Goal: Find specific page/section: Find specific page/section

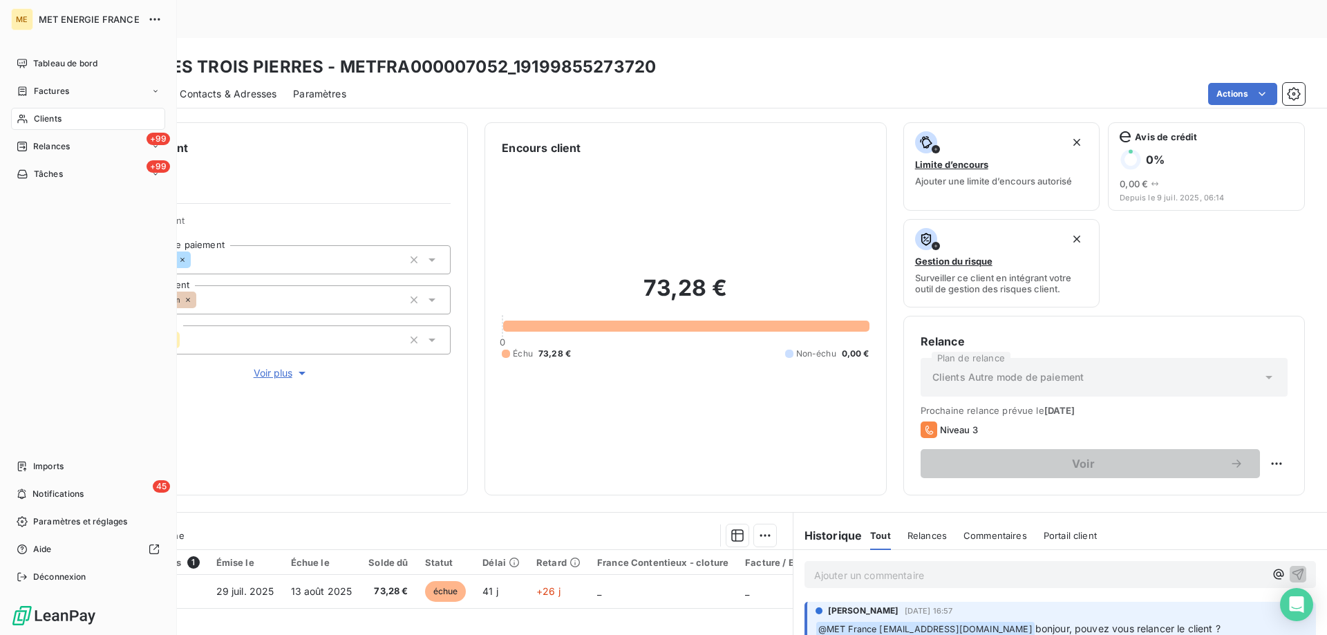
click at [63, 120] on div "Clients" at bounding box center [88, 119] width 154 height 22
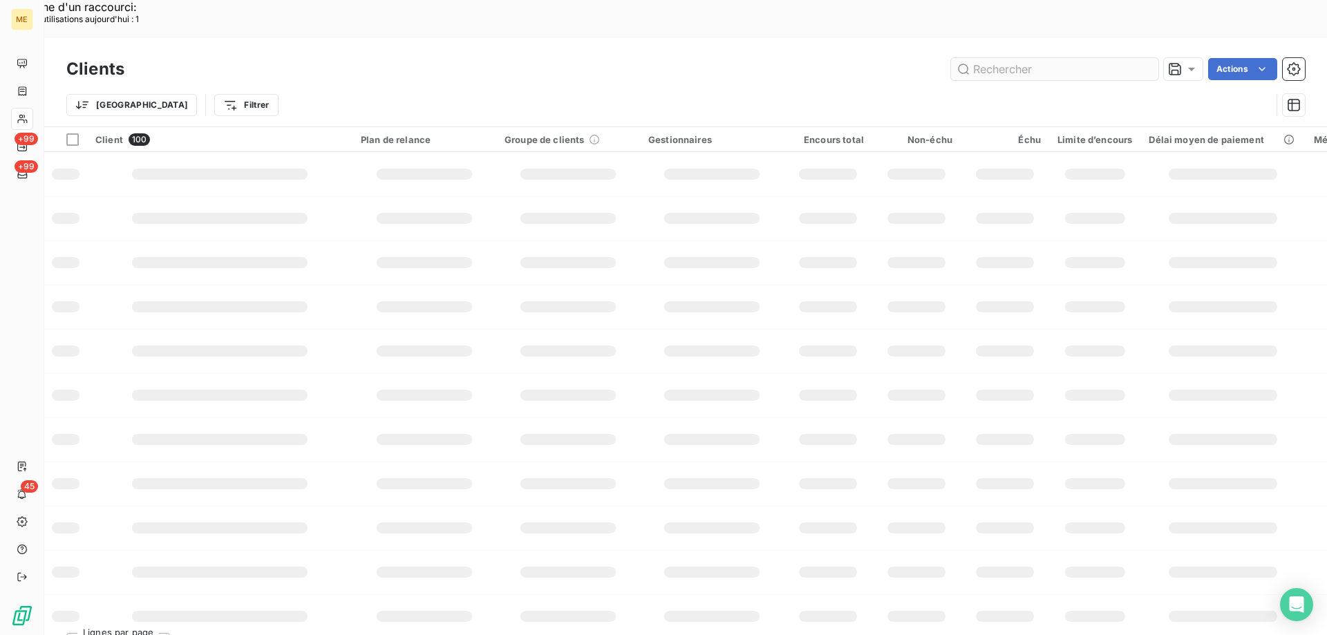
click at [993, 58] on input "text" at bounding box center [1054, 69] width 207 height 22
type input "v"
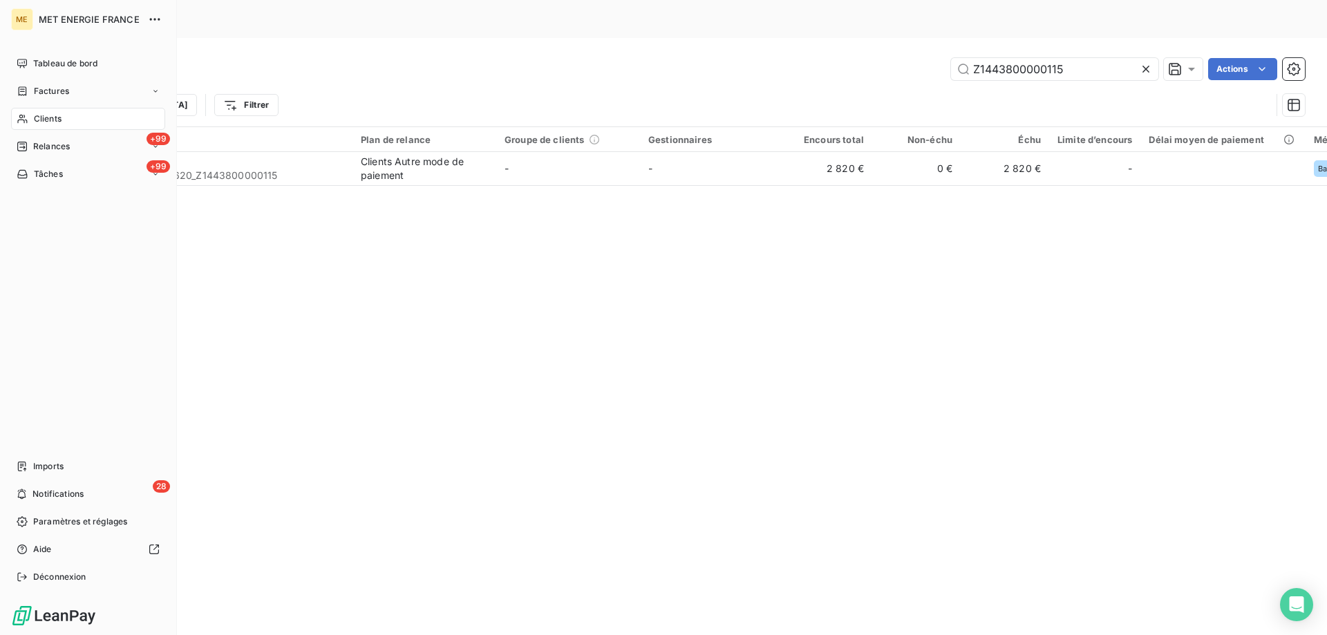
click at [55, 120] on span "Clients" at bounding box center [48, 119] width 28 height 12
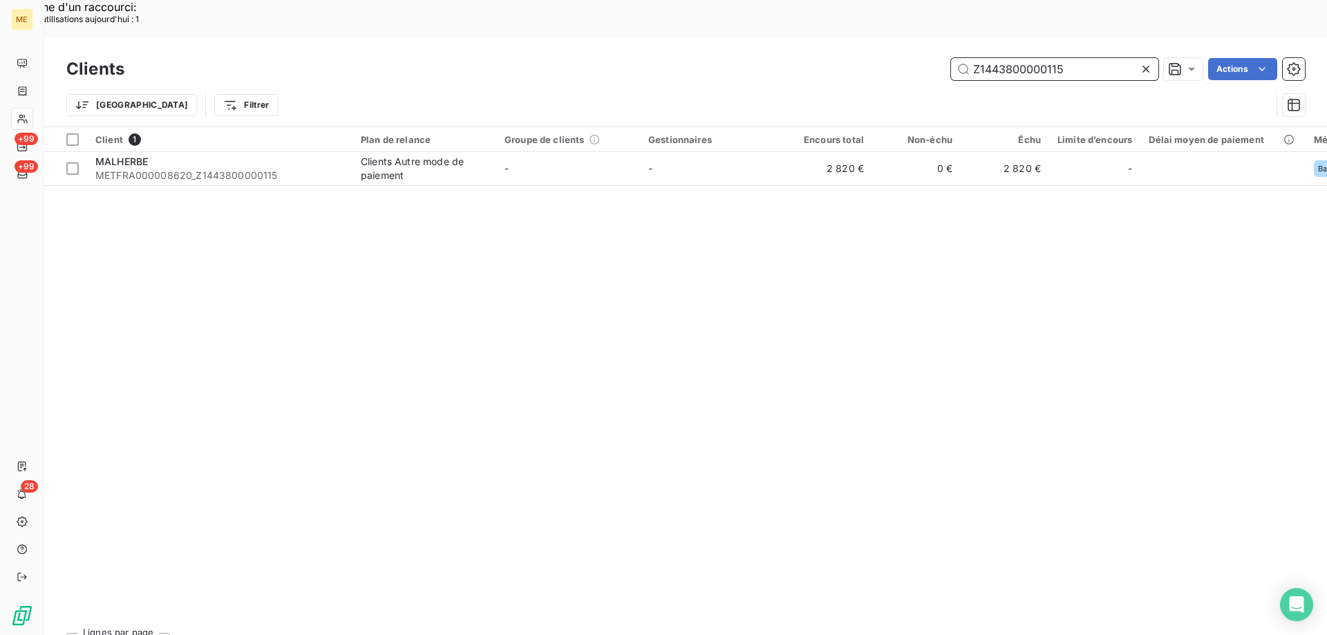
click at [982, 58] on input "Z1443800000115" at bounding box center [1054, 69] width 207 height 22
paste input "2137626615158"
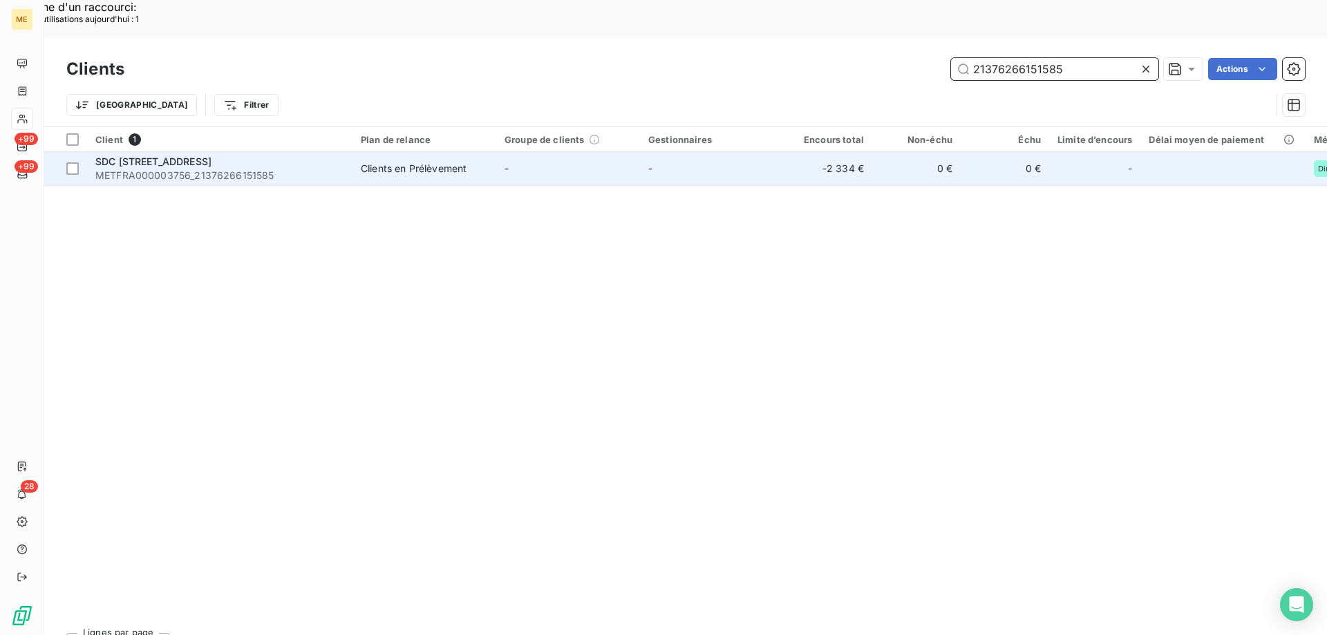
type input "21376266151585"
click at [244, 152] on td "SDC [STREET_ADDRESS] METFRA000003756_21376266151585" at bounding box center [219, 168] width 265 height 33
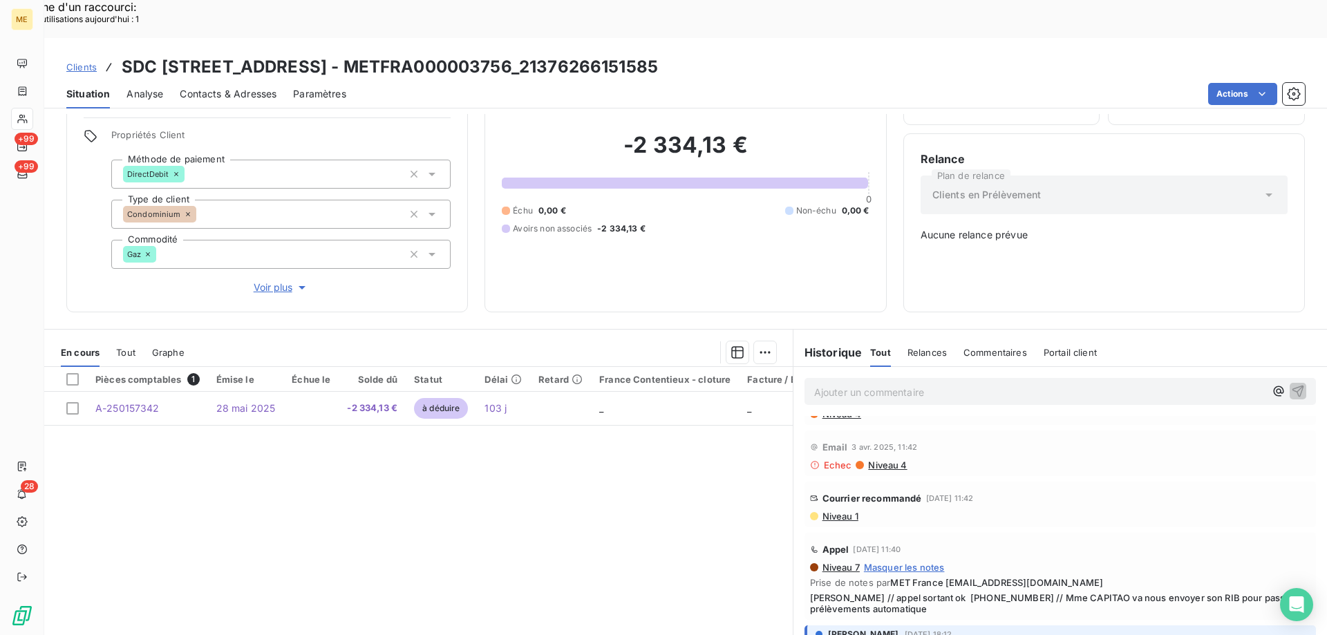
scroll to position [691, 0]
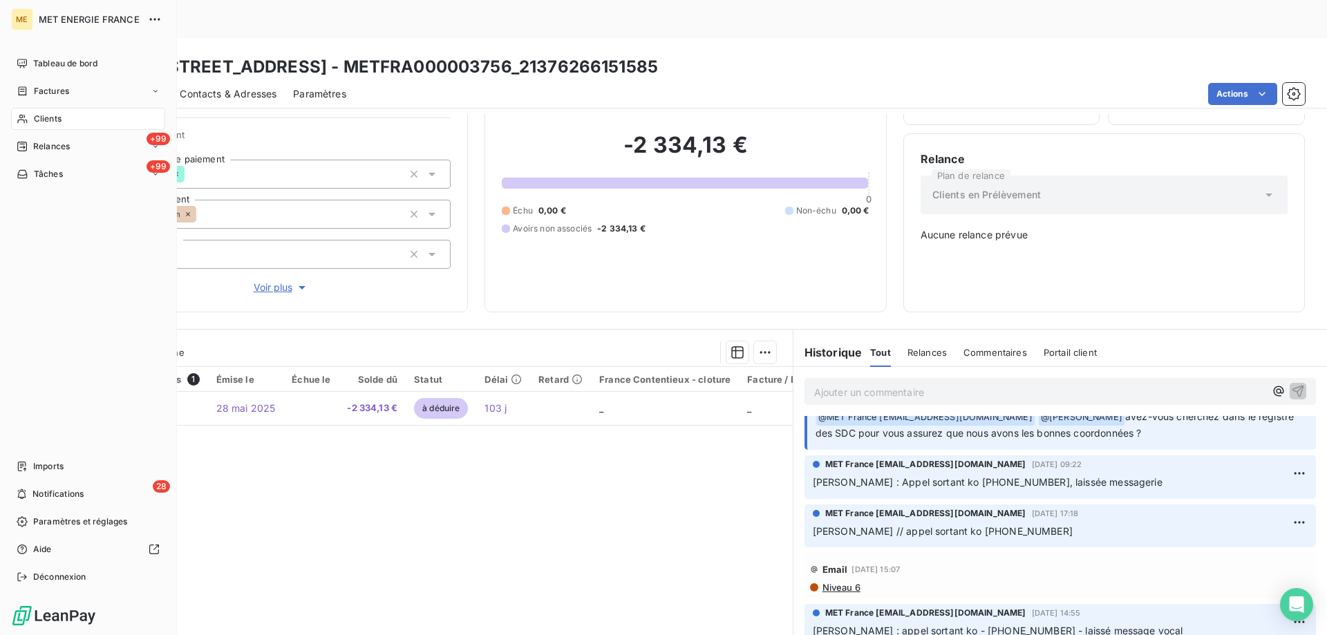
click at [51, 113] on span "Clients" at bounding box center [48, 119] width 28 height 12
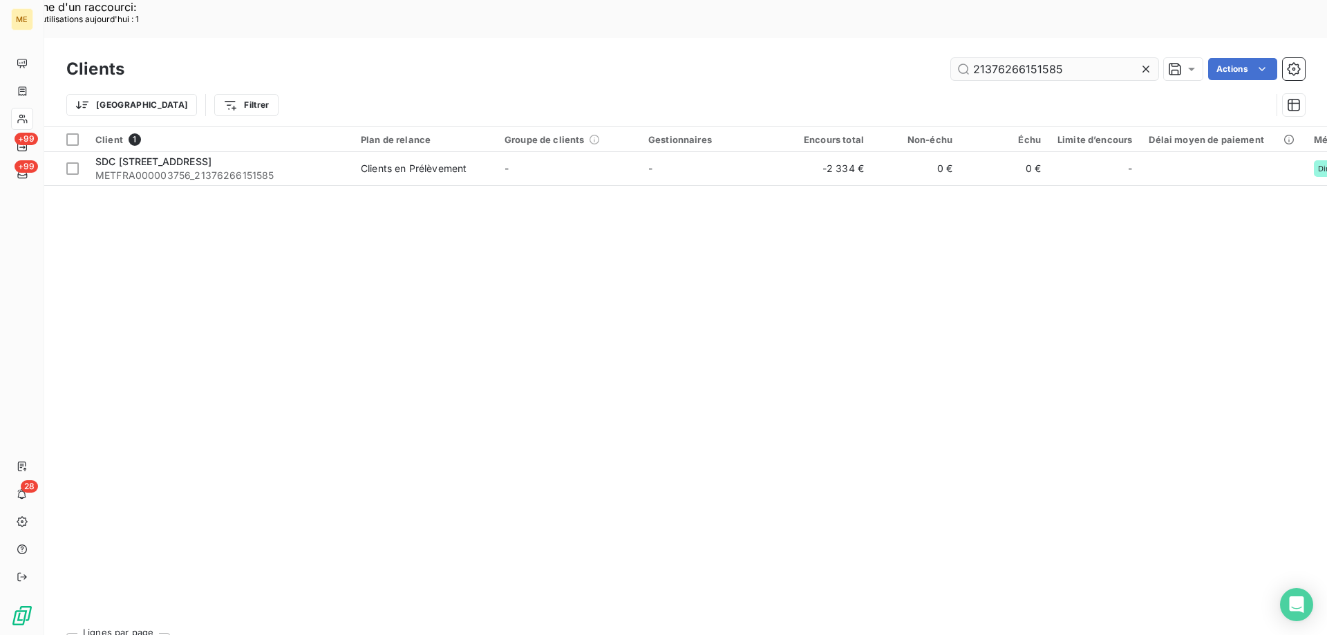
click at [1014, 58] on input "21376266151585" at bounding box center [1054, 69] width 207 height 22
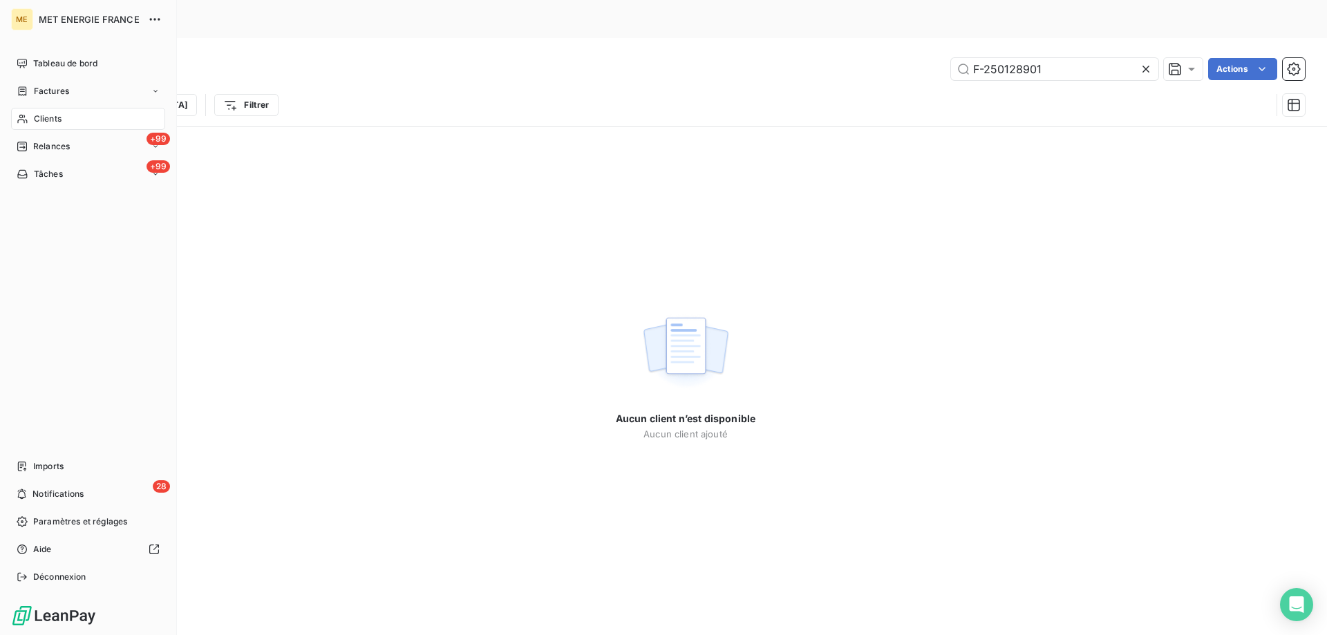
type input "F-250128901"
drag, startPoint x: 0, startPoint y: 91, endPoint x: 39, endPoint y: 88, distance: 39.4
click at [1, 91] on div "ME MET ENERGIE FRANCE Tableau de bord Factures Clients +99 Relances +99 Tâches …" at bounding box center [88, 317] width 177 height 635
click at [44, 90] on span "Factures" at bounding box center [51, 91] width 35 height 12
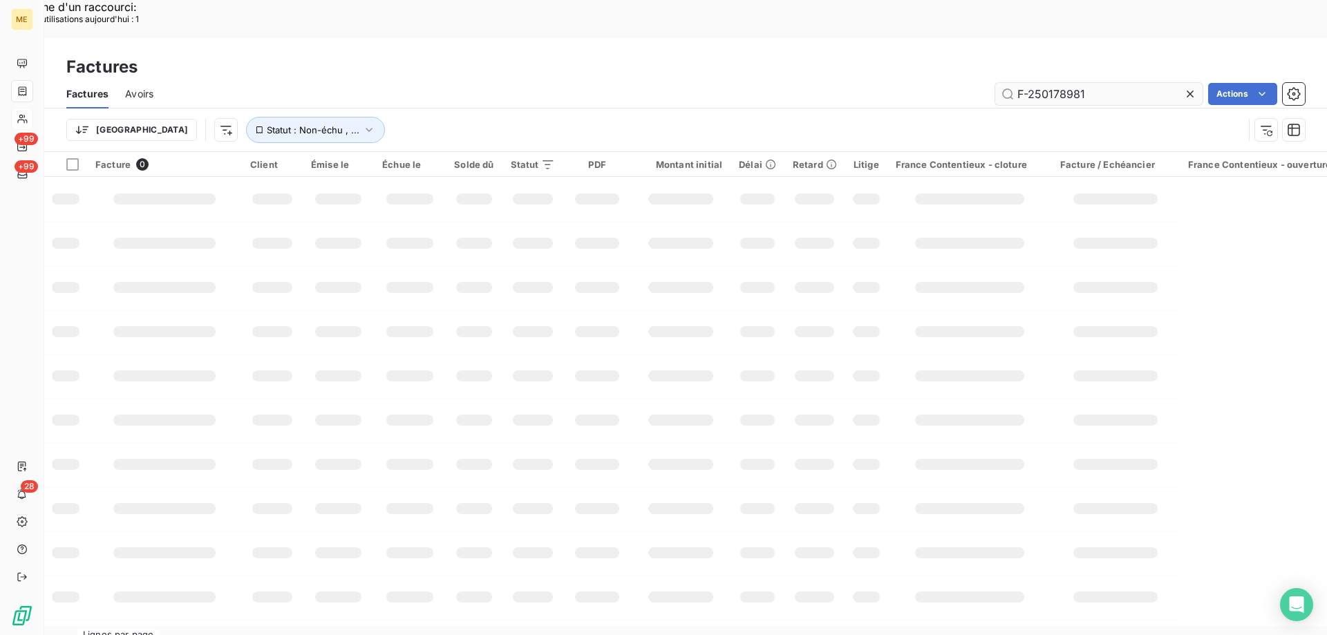
click at [1063, 83] on input "F-250178981" at bounding box center [1098, 94] width 207 height 22
type input "F-250128901"
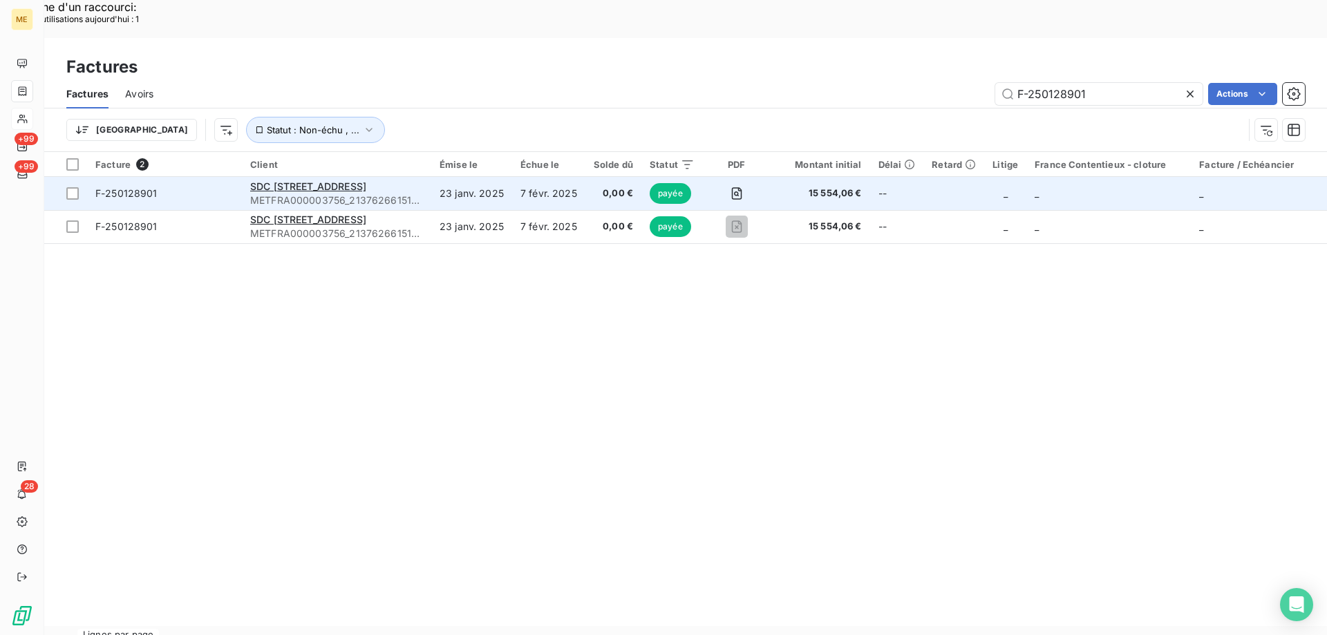
click at [205, 177] on td "F-250128901" at bounding box center [164, 193] width 155 height 33
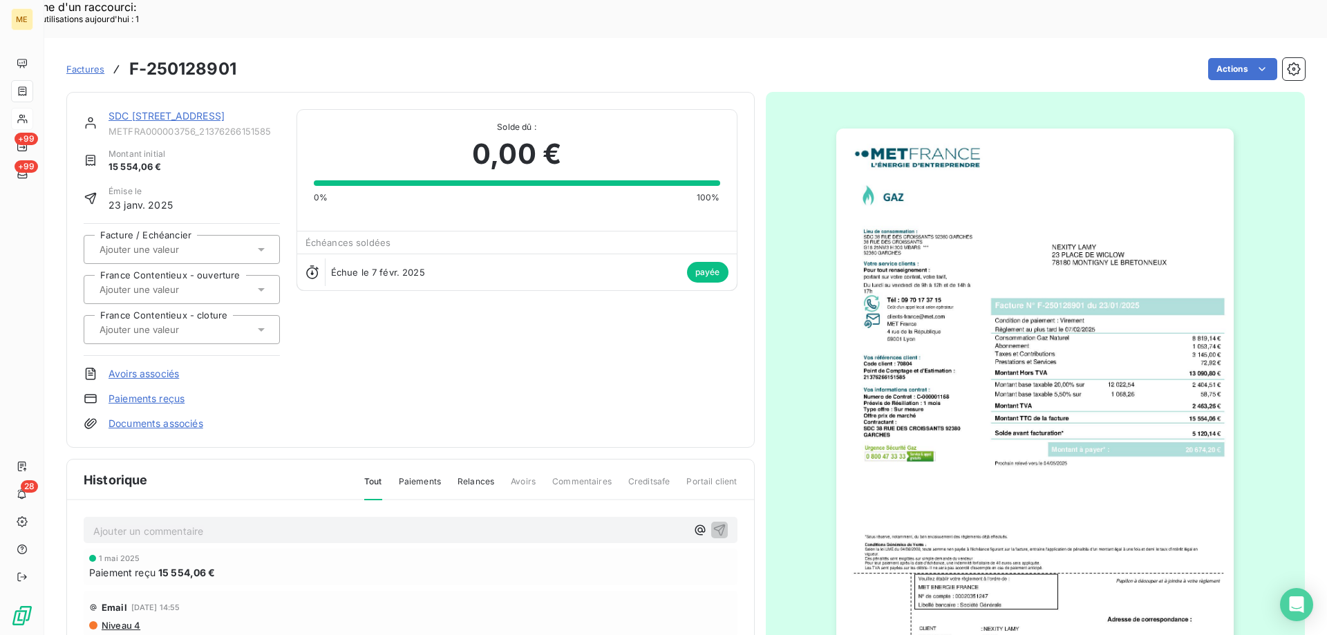
click at [980, 464] on img "button" at bounding box center [1034, 410] width 397 height 562
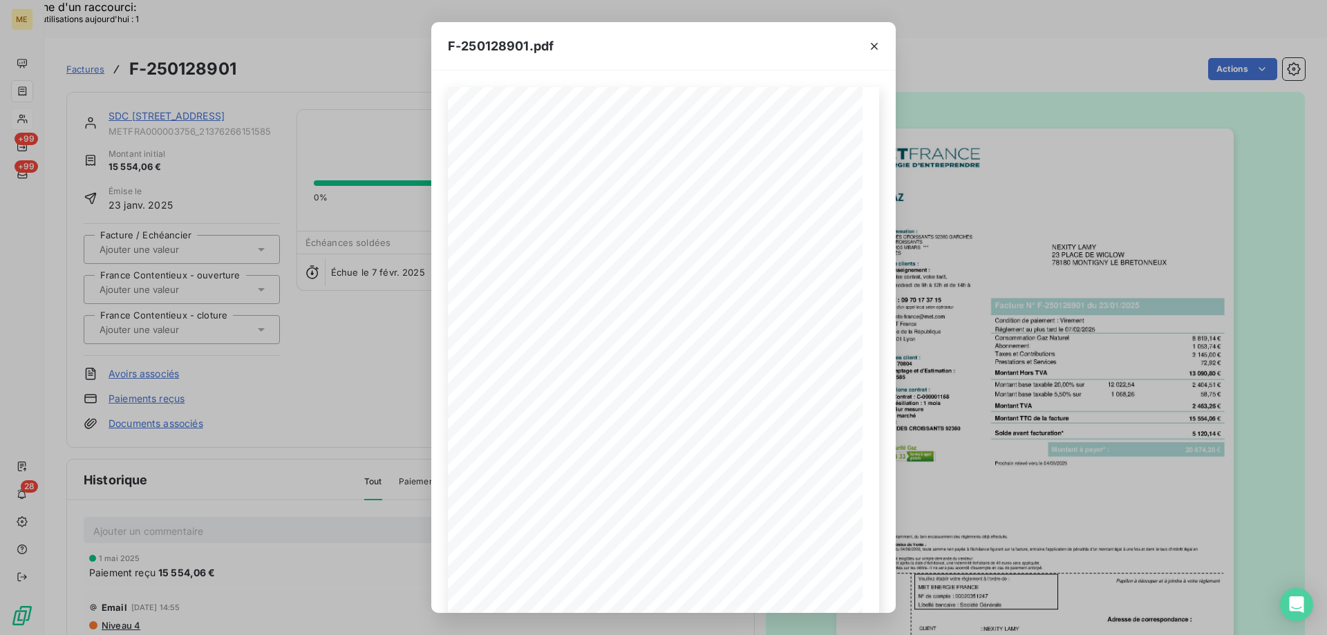
drag, startPoint x: 240, startPoint y: 165, endPoint x: 402, endPoint y: 85, distance: 180.4
click at [241, 163] on div "F-250128901.pdf *Sous réserve, notamment, du bon encaissement des règlements dé…" at bounding box center [663, 317] width 1327 height 635
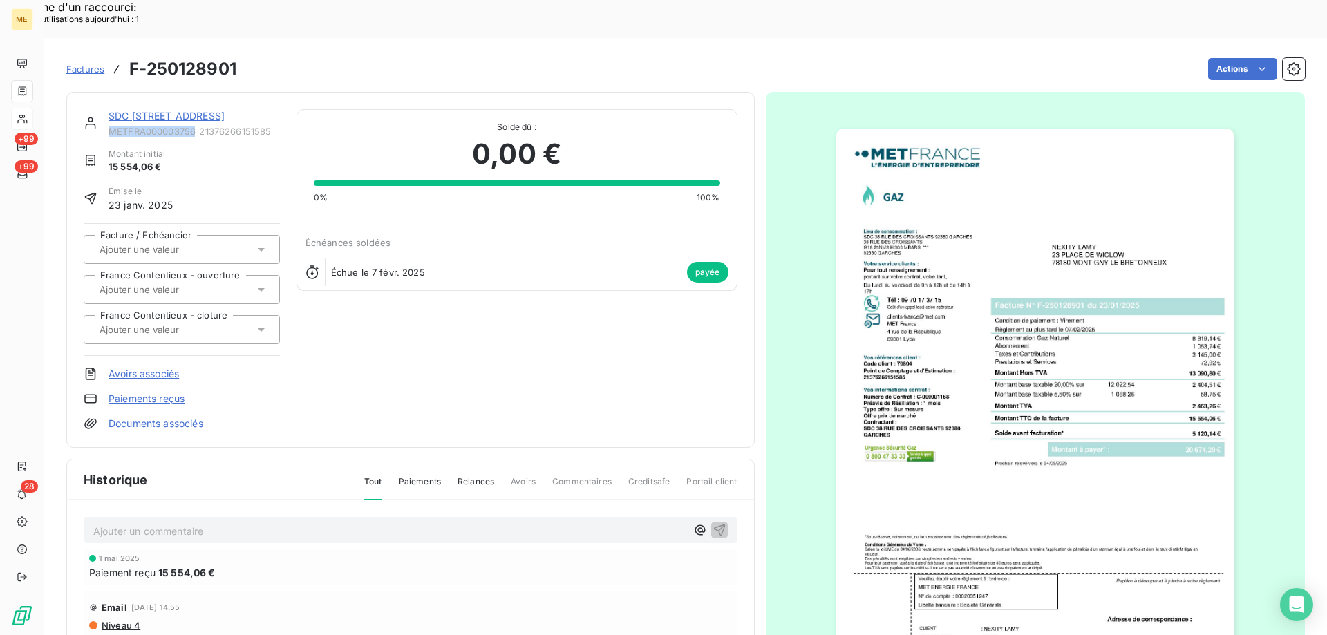
copy span "METFRA000003756"
drag, startPoint x: 194, startPoint y: 93, endPoint x: 104, endPoint y: 94, distance: 90.5
click at [104, 109] on div "SDC [STREET_ADDRESS] METFRA000003756_21376266151585" at bounding box center [182, 123] width 196 height 28
